Goal: Information Seeking & Learning: Learn about a topic

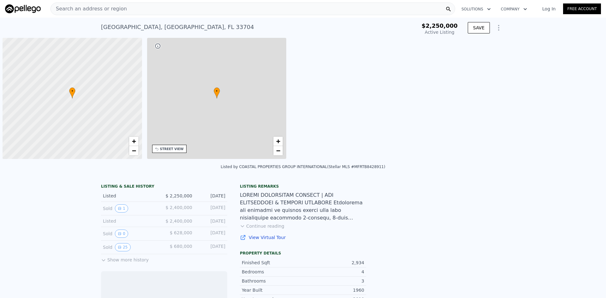
scroll to position [0, 3]
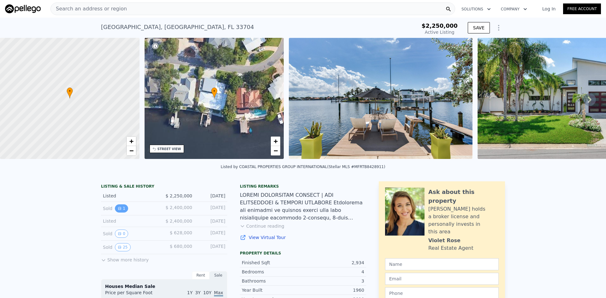
click at [118, 210] on icon "View historical data" at bounding box center [120, 209] width 4 height 4
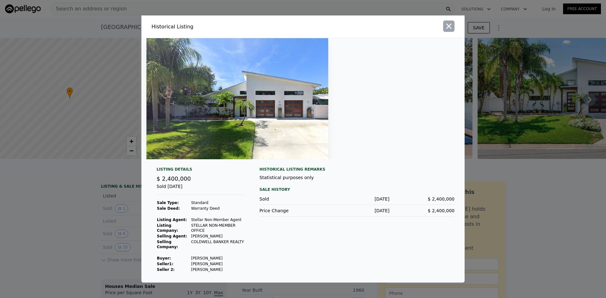
click at [452, 31] on icon "button" at bounding box center [448, 26] width 9 height 9
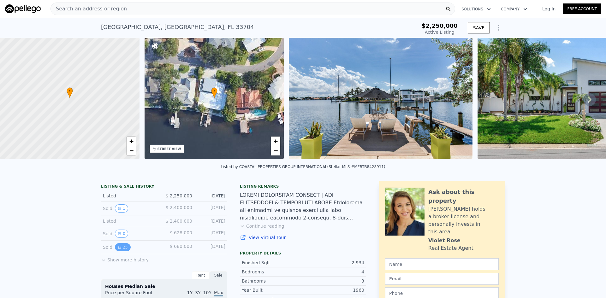
click at [120, 250] on button "25" at bounding box center [122, 247] width 15 height 8
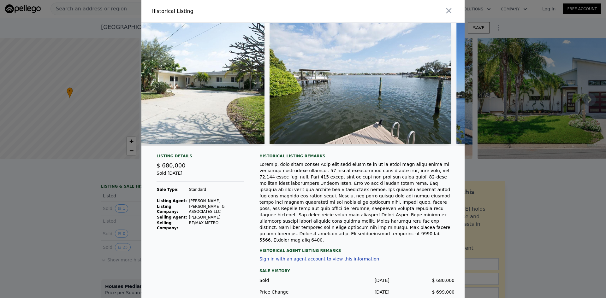
scroll to position [0, 0]
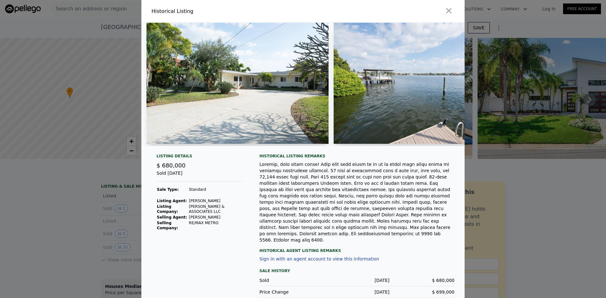
click at [53, 186] on div at bounding box center [303, 149] width 606 height 298
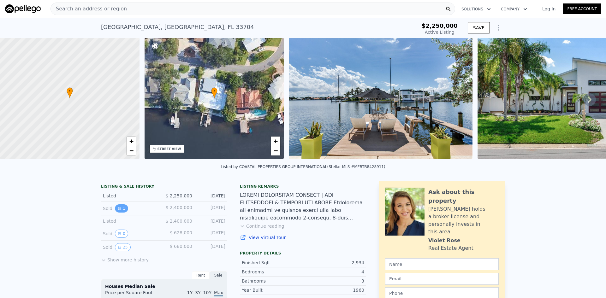
click at [118, 210] on icon "View historical data" at bounding box center [120, 209] width 4 height 4
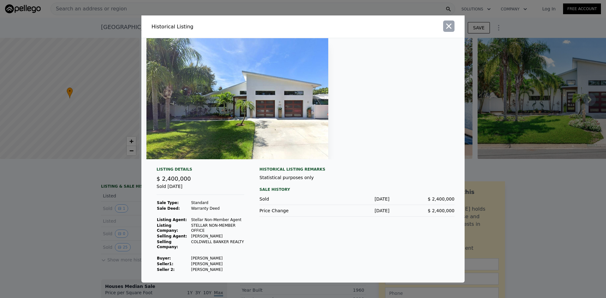
click at [449, 31] on icon "button" at bounding box center [448, 26] width 9 height 9
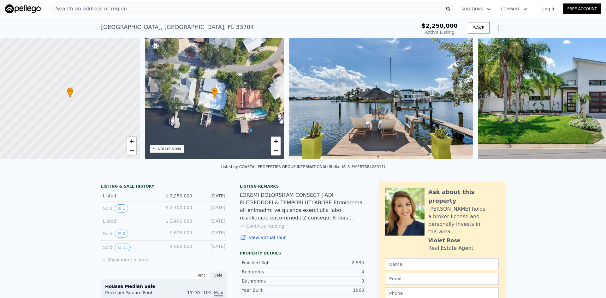
scroll to position [0, 3]
click at [123, 251] on button "25" at bounding box center [122, 247] width 15 height 8
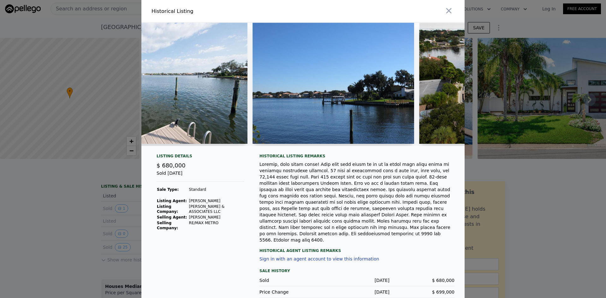
scroll to position [0, 0]
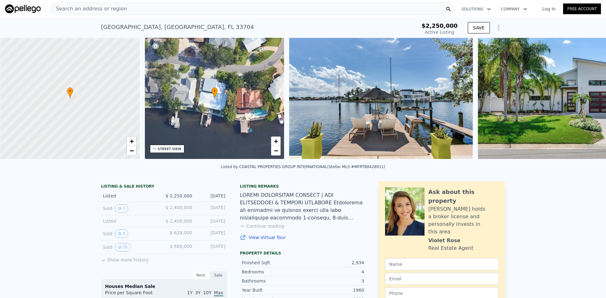
scroll to position [0, 3]
click at [258, 229] on button "Continue reading" at bounding box center [262, 226] width 44 height 6
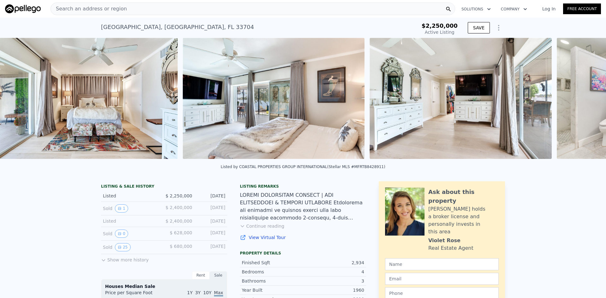
scroll to position [0, 6741]
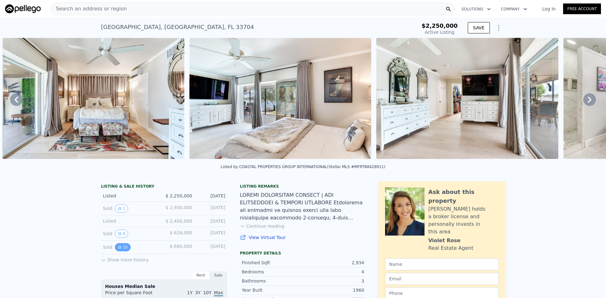
click at [124, 250] on button "25" at bounding box center [122, 247] width 15 height 8
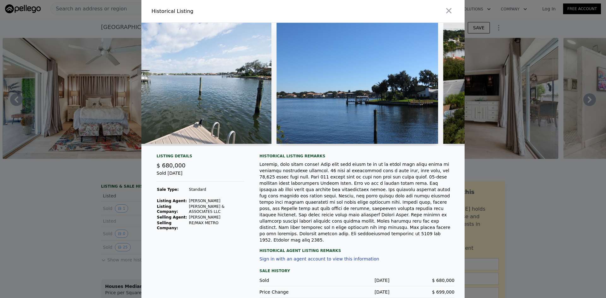
scroll to position [0, 216]
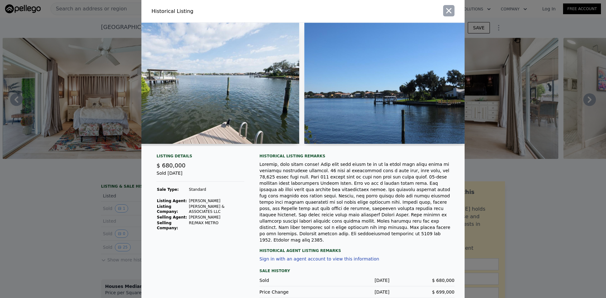
click at [444, 12] on icon "button" at bounding box center [448, 10] width 9 height 9
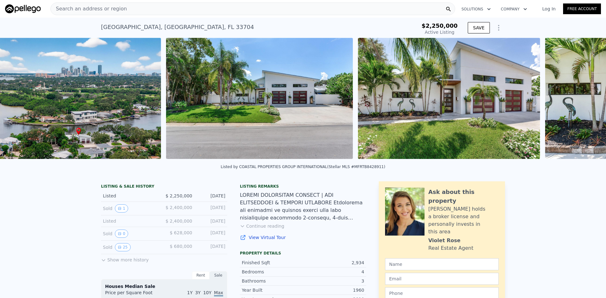
scroll to position [0, 676]
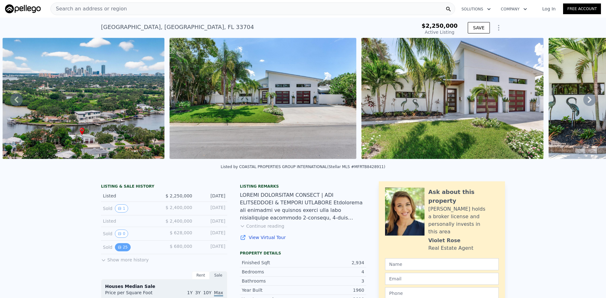
click at [118, 249] on icon "View historical data" at bounding box center [120, 247] width 4 height 4
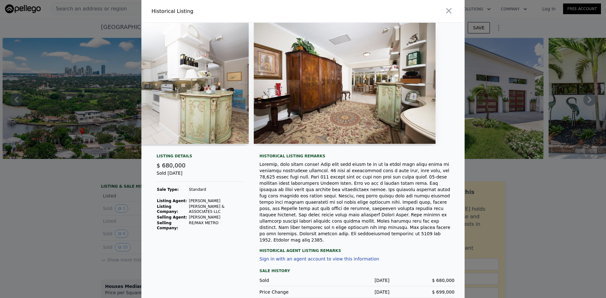
scroll to position [0, 1628]
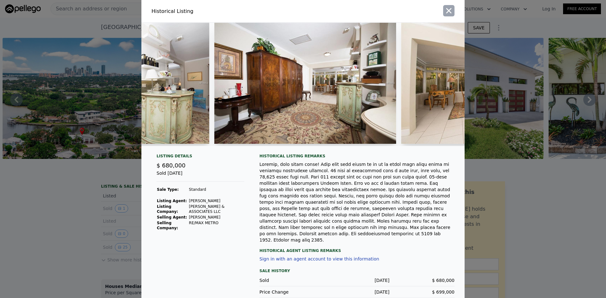
click at [443, 12] on button "button" at bounding box center [448, 10] width 11 height 11
